Goal: Check status

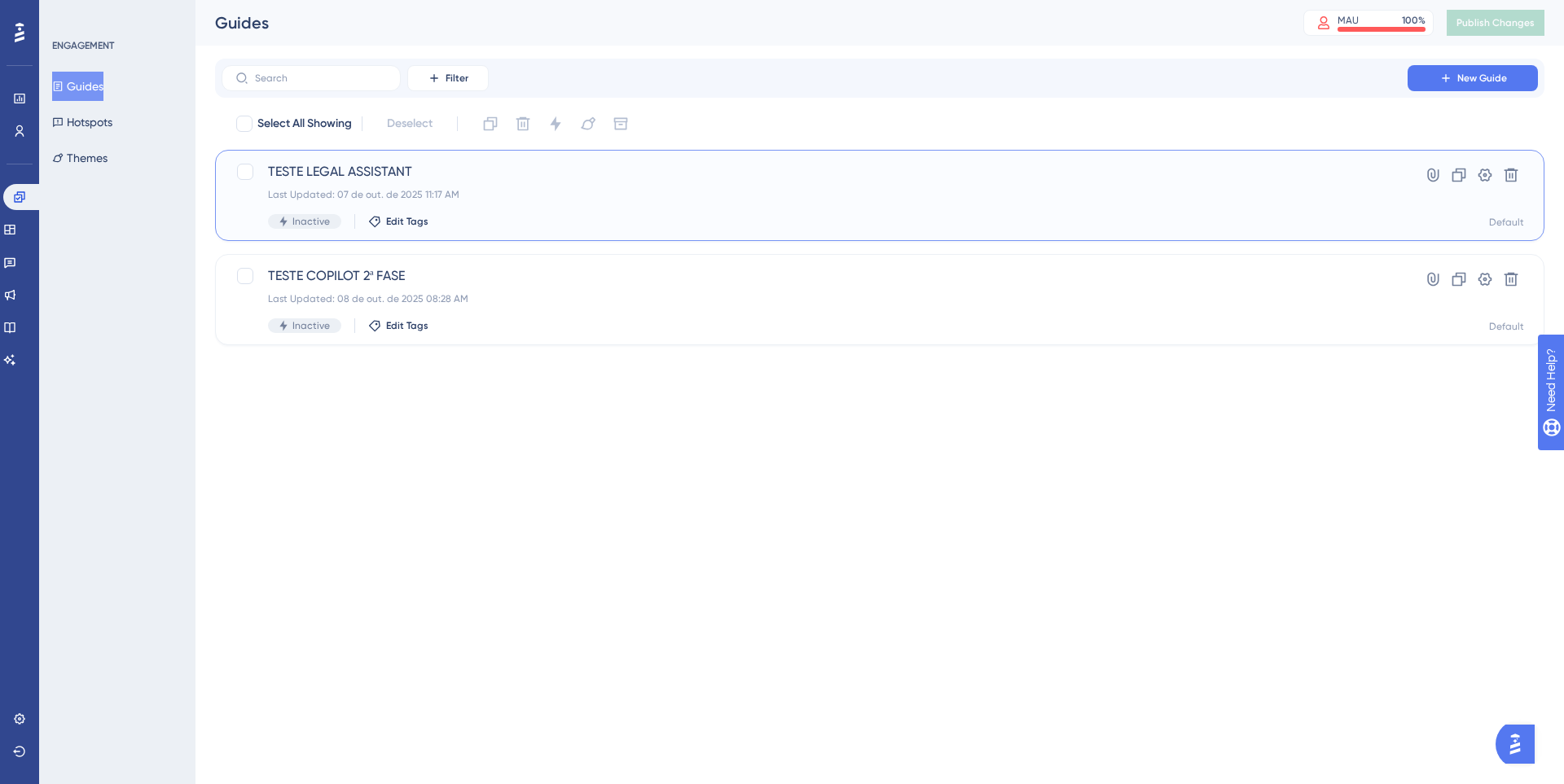
click at [492, 212] on div "TESTE LEGAL ASSISTANT Last Updated: 07 de out. de 2025 11:17 AM Inactive Edit T…" at bounding box center [814, 196] width 1093 height 67
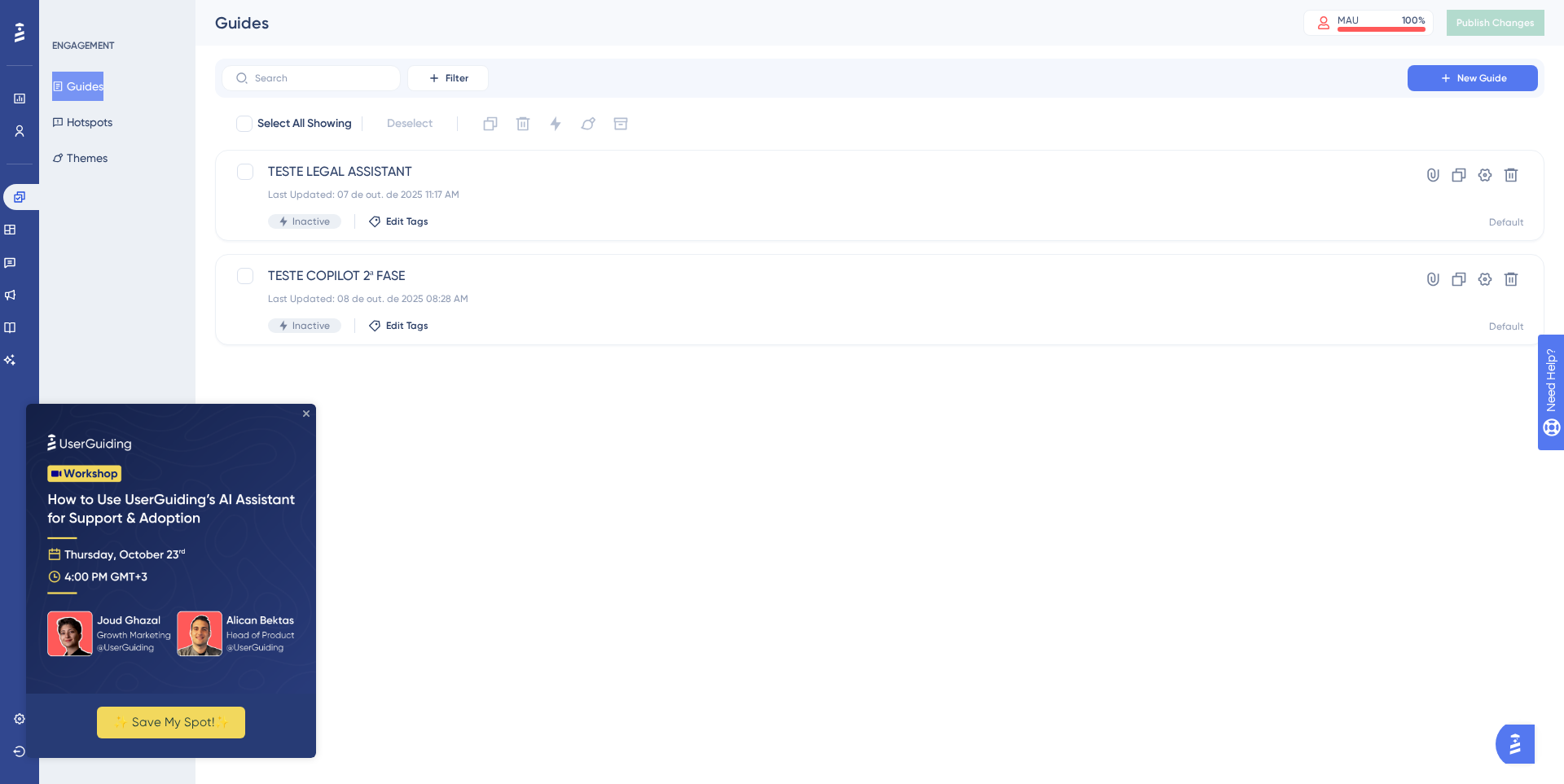
click at [307, 411] on icon "Close Preview" at bounding box center [307, 414] width 7 height 7
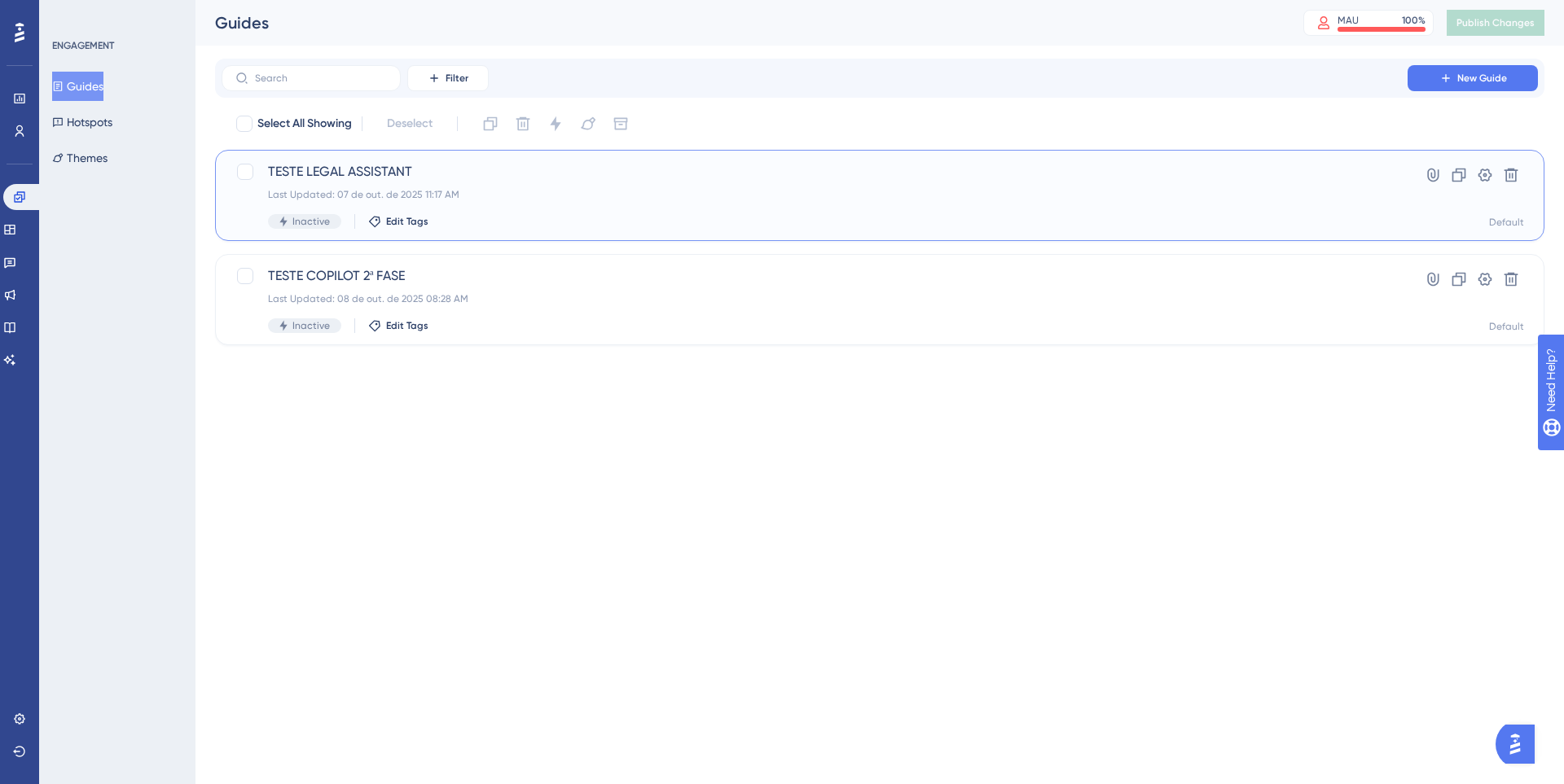
click at [436, 182] on div "TESTE LEGAL ASSISTANT Last Updated: 07 de out. de 2025 11:17 AM Inactive Edit T…" at bounding box center [814, 196] width 1093 height 67
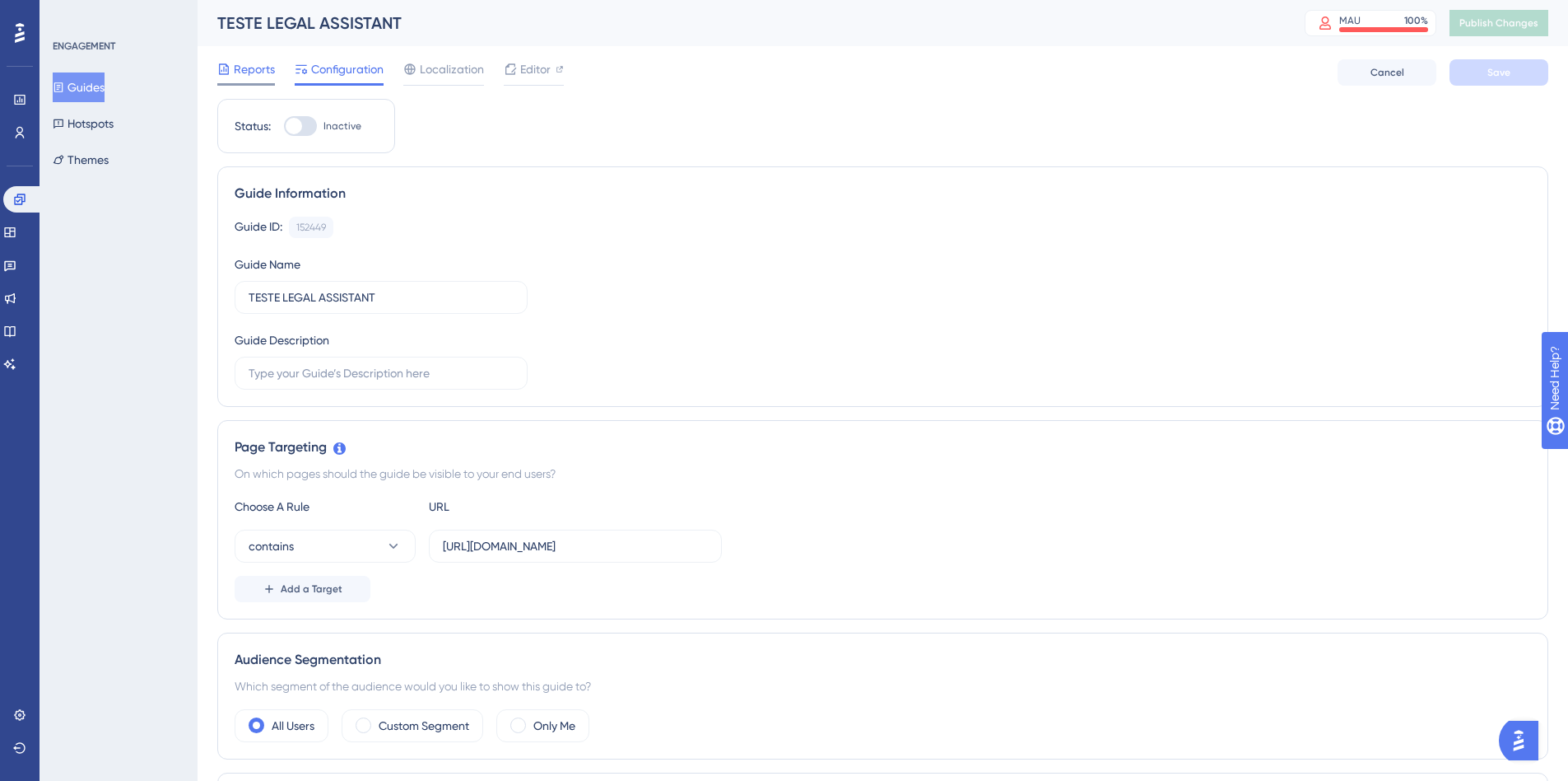
click at [248, 67] on span "Reports" at bounding box center [254, 70] width 41 height 20
